Goal: Task Accomplishment & Management: Complete application form

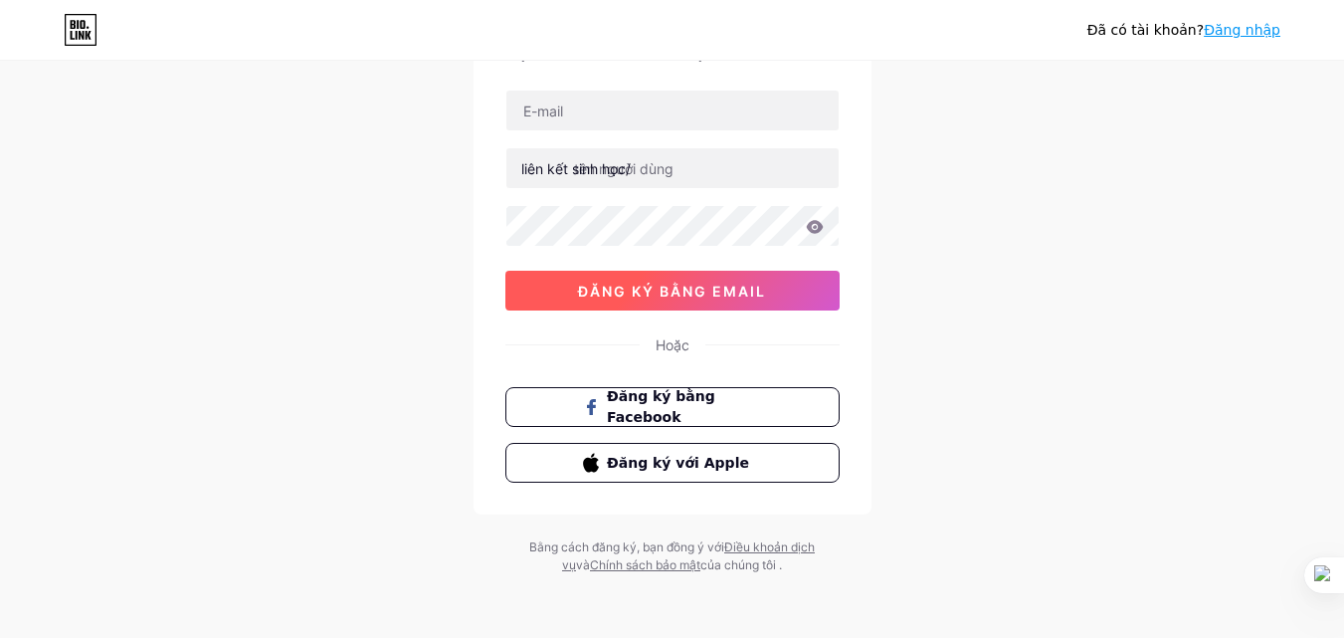
scroll to position [123, 0]
click at [641, 297] on font "đăng ký bằng email" at bounding box center [672, 291] width 188 height 17
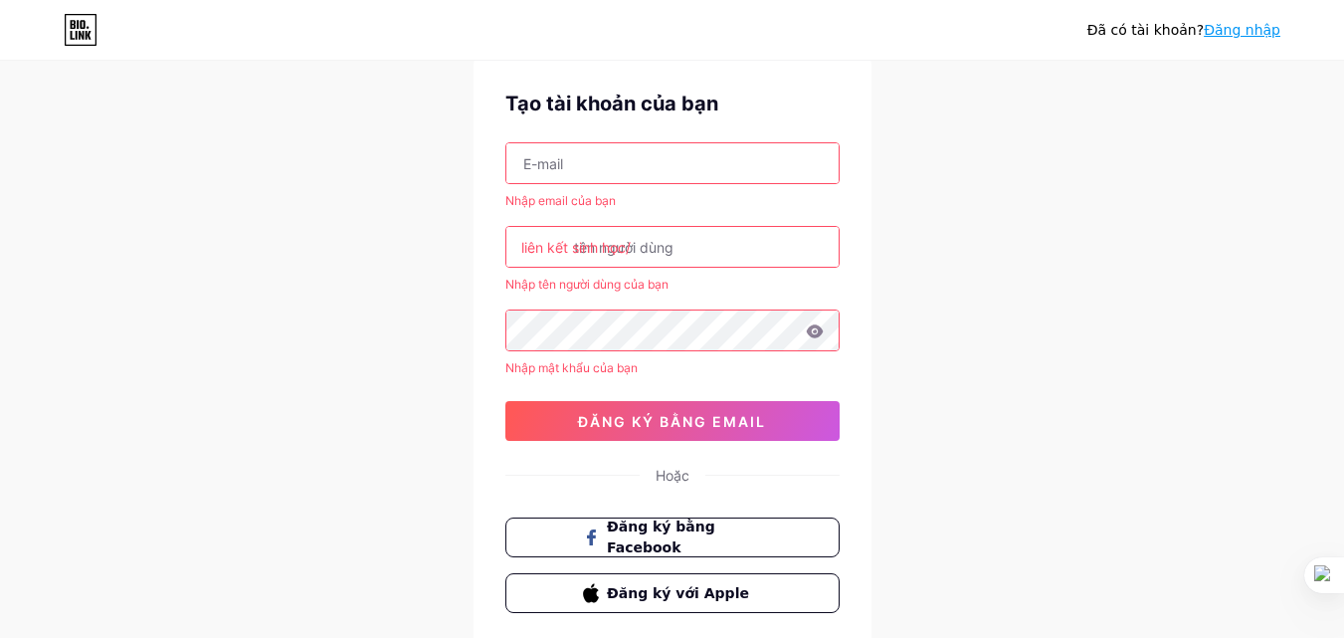
scroll to position [24, 0]
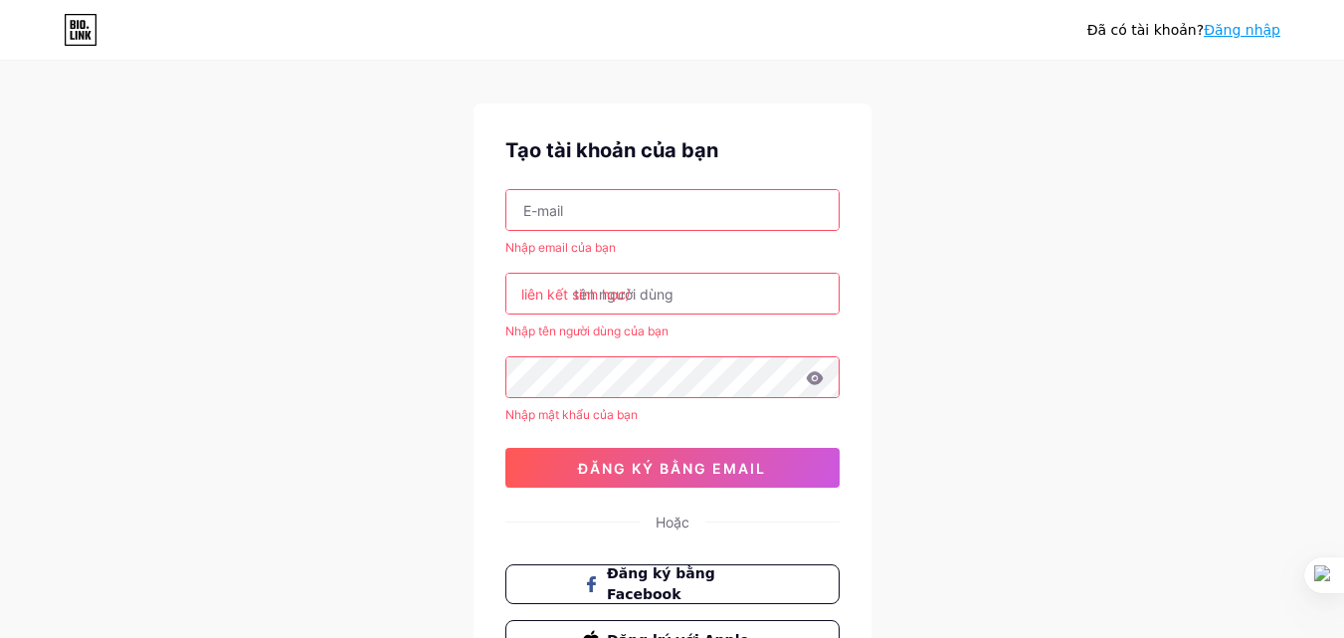
click at [642, 299] on input "text" at bounding box center [672, 294] width 332 height 40
drag, startPoint x: 709, startPoint y: 280, endPoint x: 526, endPoint y: 314, distance: 186.4
click at [526, 314] on div "Nhập email của bạn liên kết sinh học/ Nhập tên người [PERSON_NAME] bạn Nhập mật…" at bounding box center [672, 338] width 334 height 298
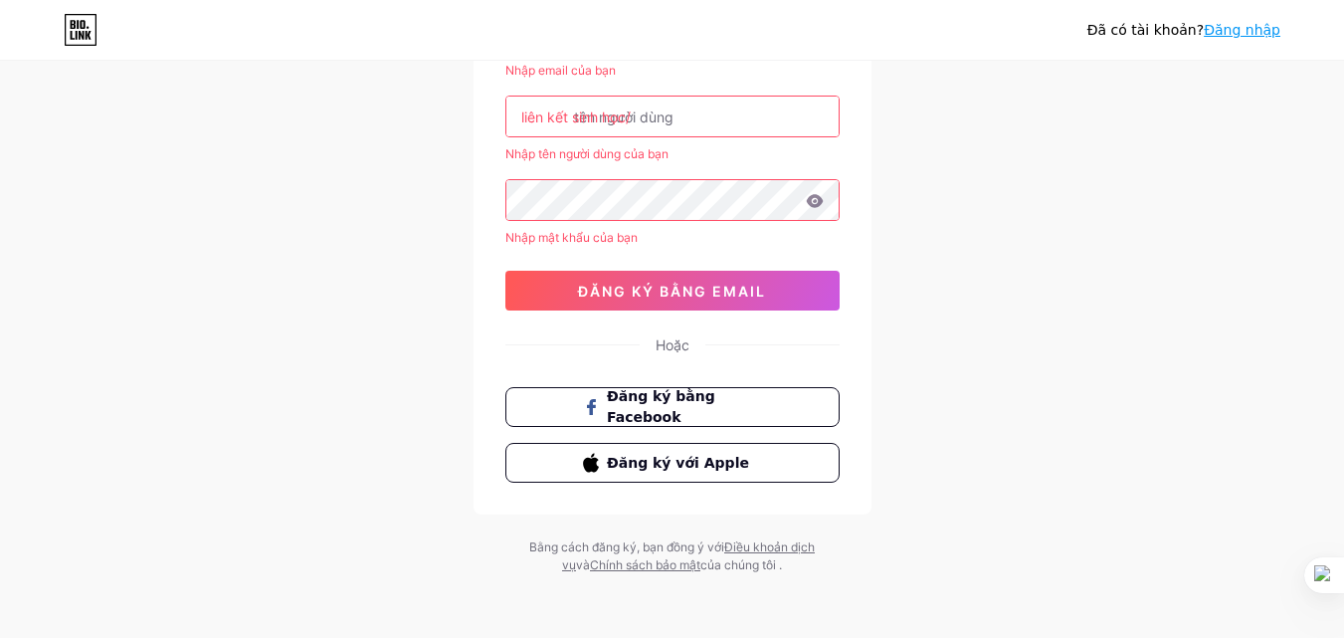
scroll to position [0, 0]
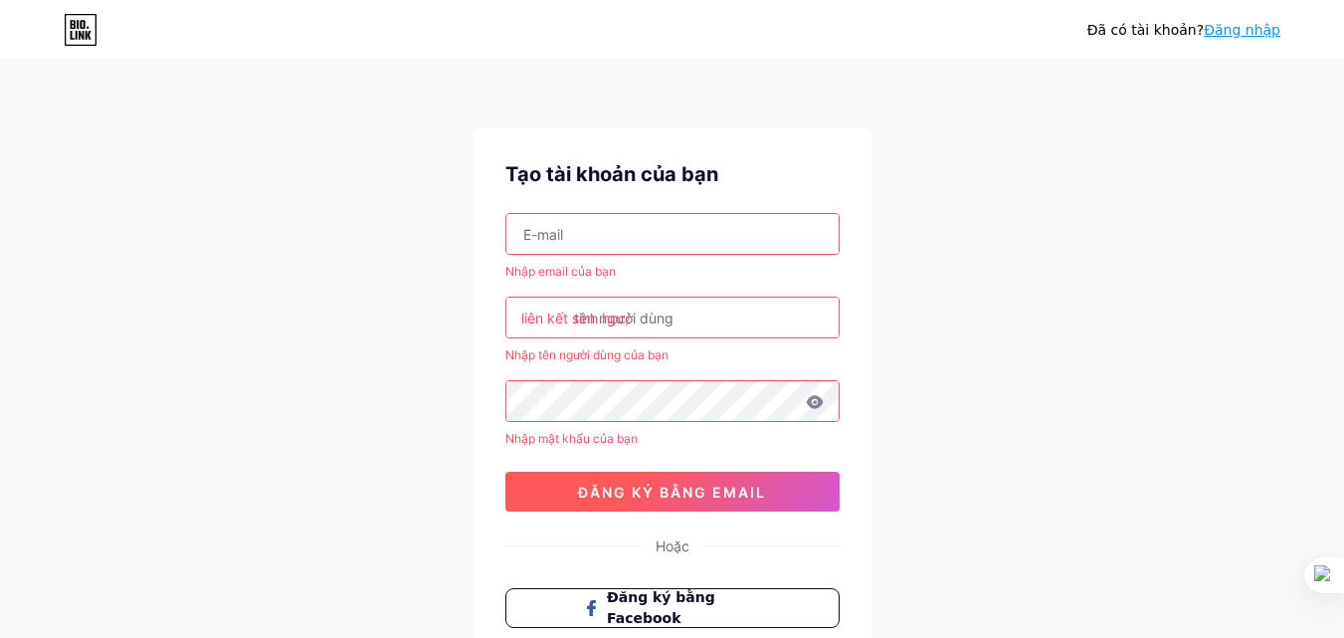
click at [693, 495] on font "đăng ký bằng email" at bounding box center [672, 492] width 188 height 17
click at [663, 497] on font "đăng ký bằng email" at bounding box center [672, 492] width 188 height 17
click at [641, 228] on input "text" at bounding box center [672, 234] width 332 height 40
type input "[EMAIL_ADDRESS][DOMAIN_NAME]"
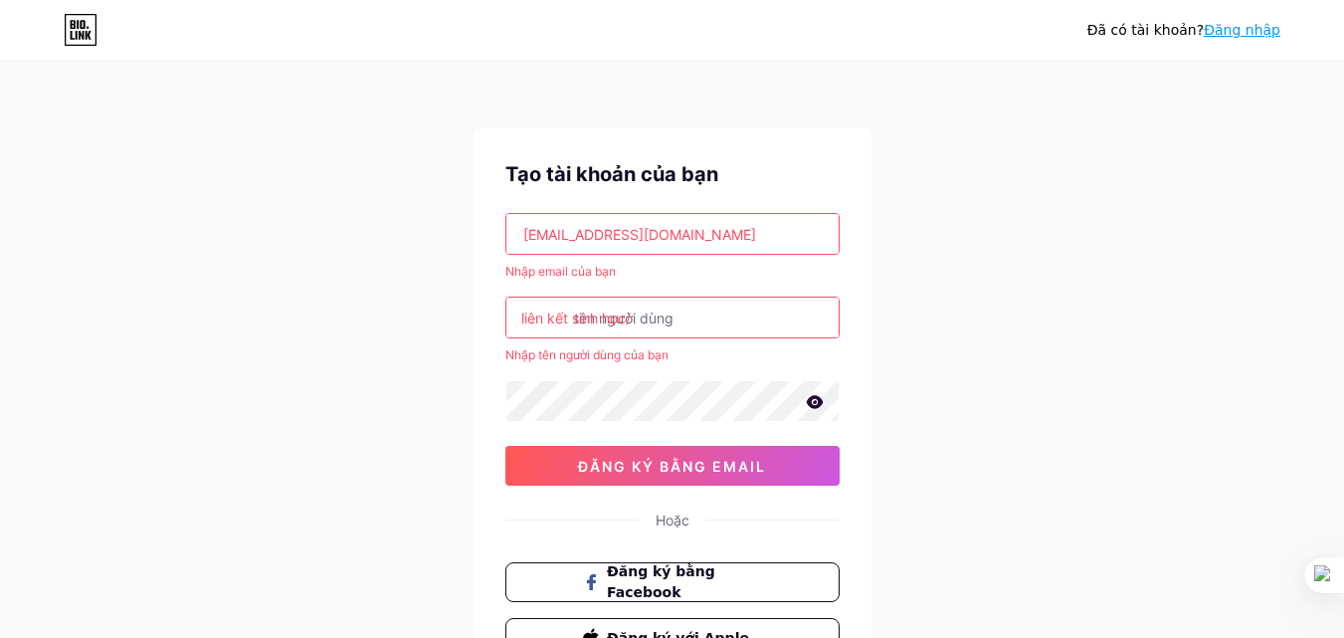
click at [679, 312] on input "text" at bounding box center [672, 317] width 332 height 40
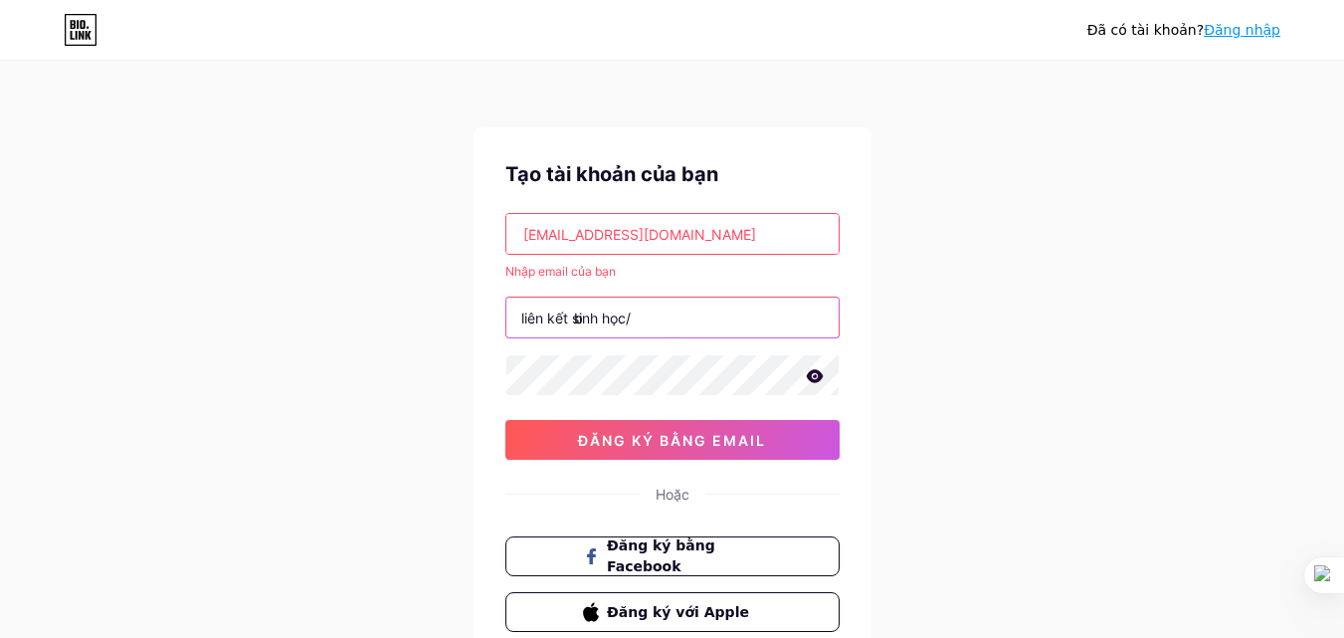
click at [724, 323] on input "b" at bounding box center [672, 317] width 332 height 40
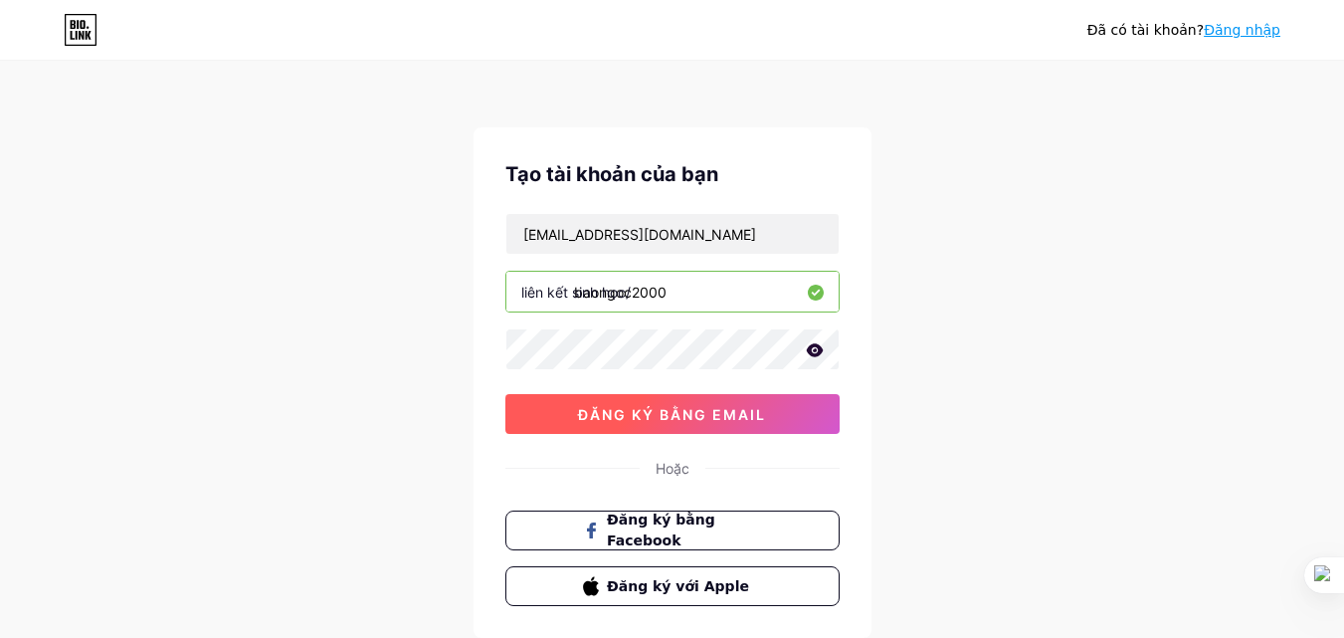
type input "baongoc2000"
click at [726, 414] on font "đăng ký bằng email" at bounding box center [672, 414] width 188 height 17
